Goal: Information Seeking & Learning: Find specific fact

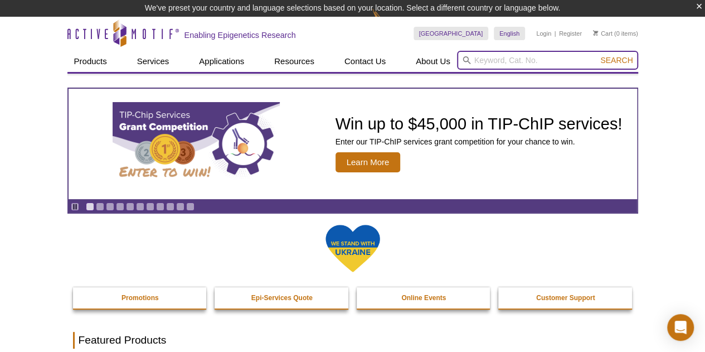
click at [533, 60] on input "search" at bounding box center [547, 60] width 181 height 19
paste input "39685"
type input "39685"
click at [597, 55] on button "Search" at bounding box center [616, 60] width 39 height 10
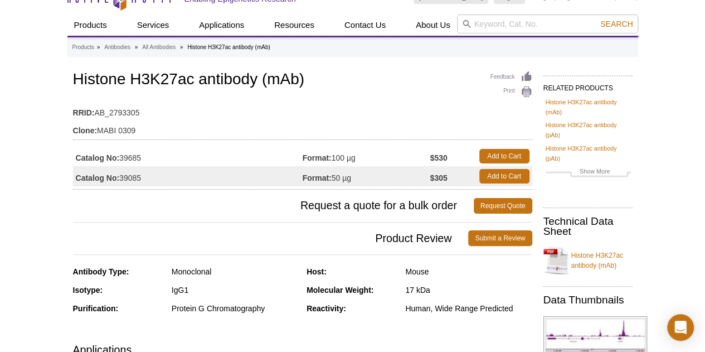
scroll to position [20, 0]
click at [151, 154] on td "Catalog No: 39685" at bounding box center [188, 156] width 230 height 20
drag, startPoint x: 122, startPoint y: 158, endPoint x: 147, endPoint y: 156, distance: 25.7
click at [147, 156] on td "Catalog No: 39685" at bounding box center [188, 156] width 230 height 20
click at [148, 156] on td "Catalog No: 39685" at bounding box center [188, 156] width 230 height 20
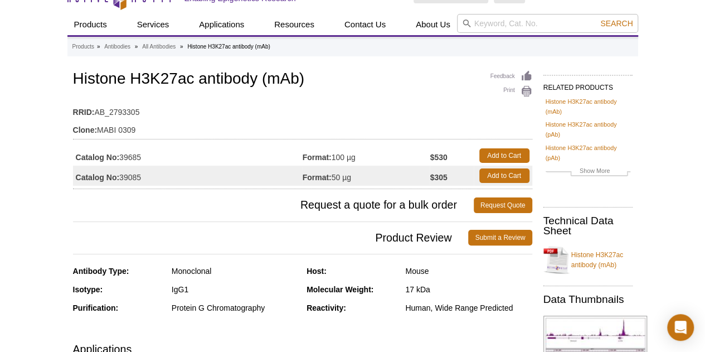
drag, startPoint x: 146, startPoint y: 157, endPoint x: 73, endPoint y: 154, distance: 73.1
click at [73, 154] on td "Catalog No: 39685" at bounding box center [188, 156] width 230 height 20
copy td "Catalog No: 39685"
